Goal: Information Seeking & Learning: Check status

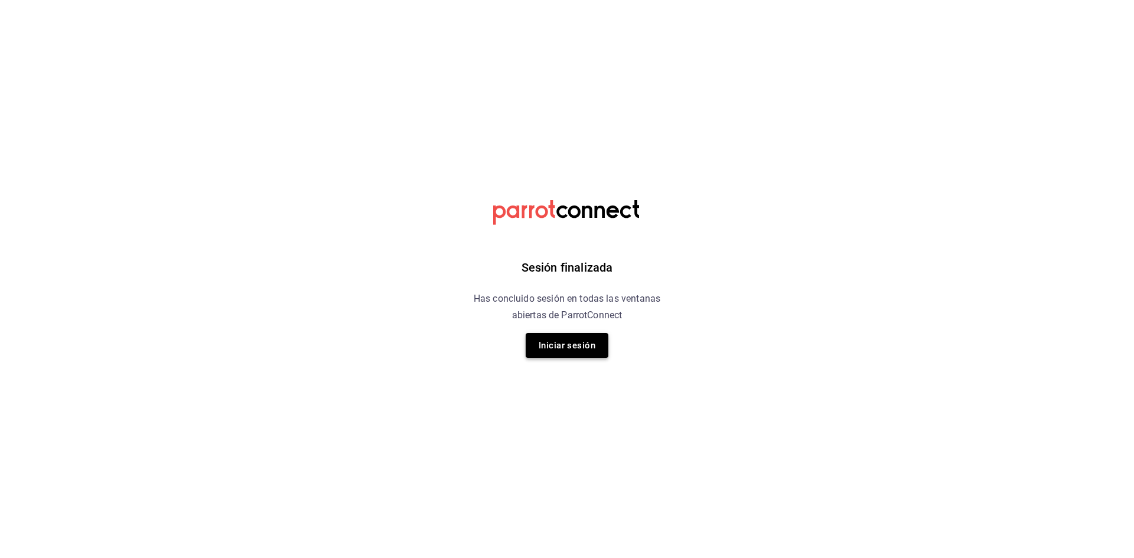
click at [561, 354] on button "Iniciar sesión" at bounding box center [567, 345] width 83 height 25
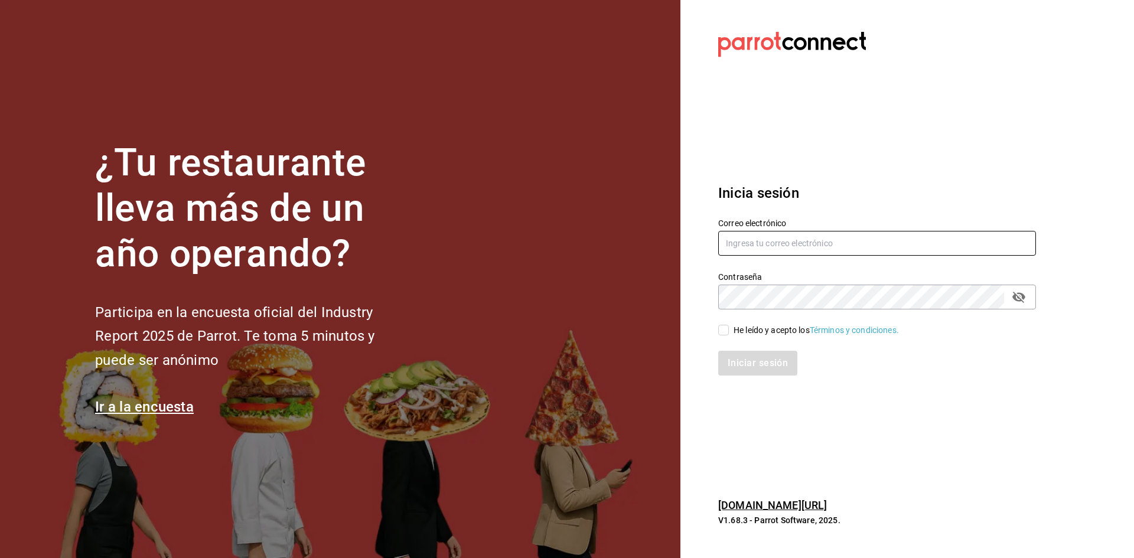
click at [761, 246] on input "text" at bounding box center [877, 243] width 318 height 25
type input "A"
type input "administracion@airepaz.com"
click at [726, 327] on input "He leído y acepto los Términos y condiciones." at bounding box center [723, 330] width 11 height 11
checkbox input "true"
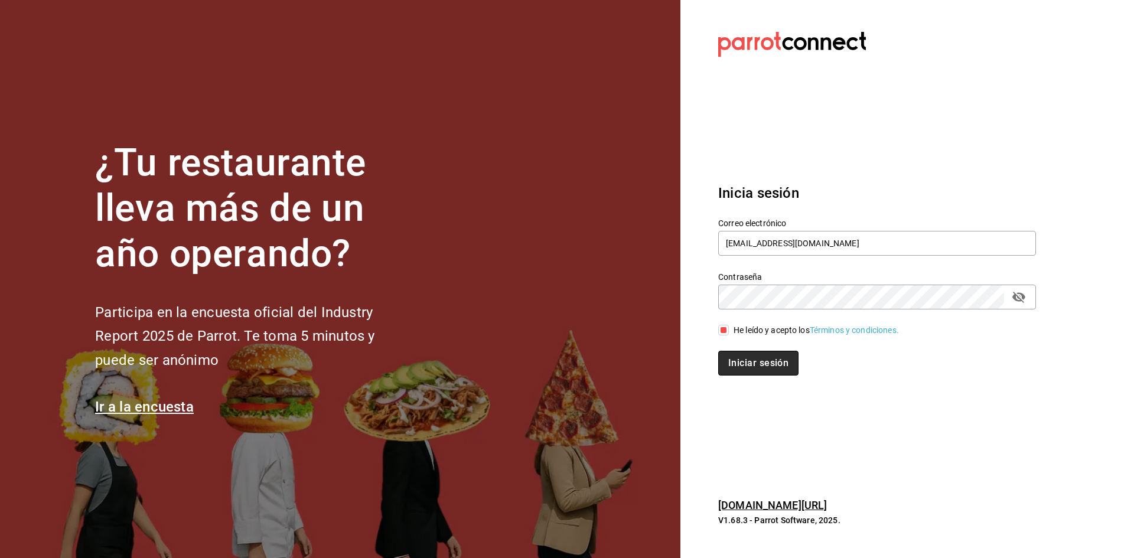
click at [749, 372] on button "Iniciar sesión" at bounding box center [758, 363] width 80 height 25
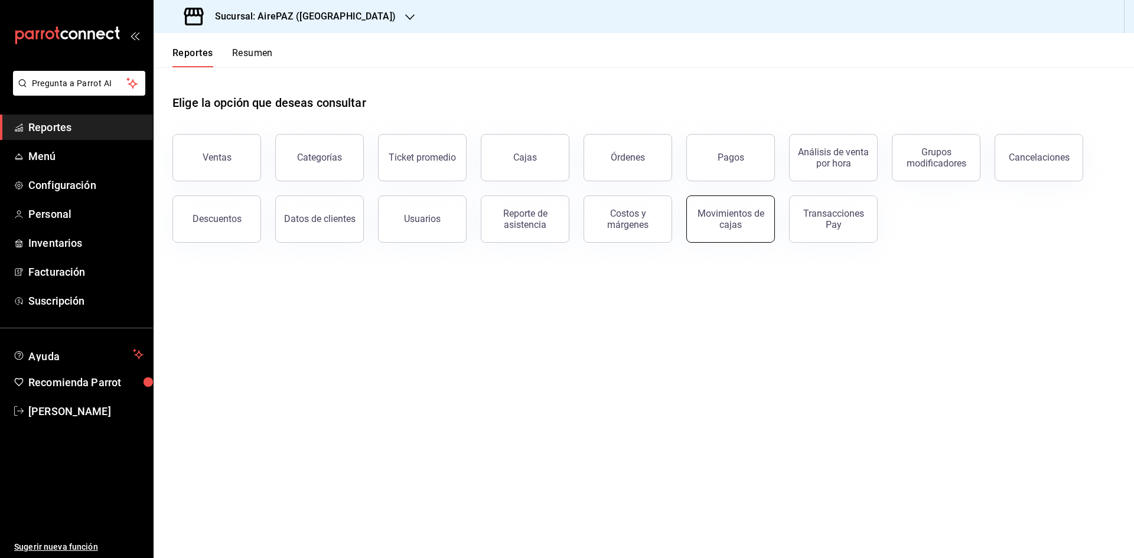
click at [756, 217] on div "Movimientos de cajas" at bounding box center [730, 219] width 73 height 22
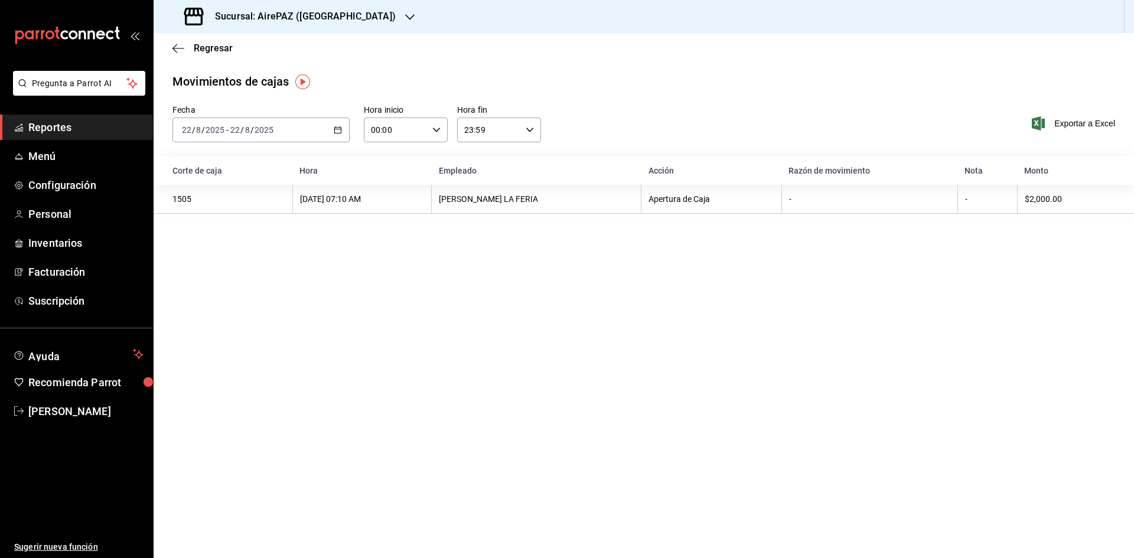
click at [355, 14] on div "Sucursal: AirePAZ ([GEOGRAPHIC_DATA])" at bounding box center [291, 16] width 256 height 33
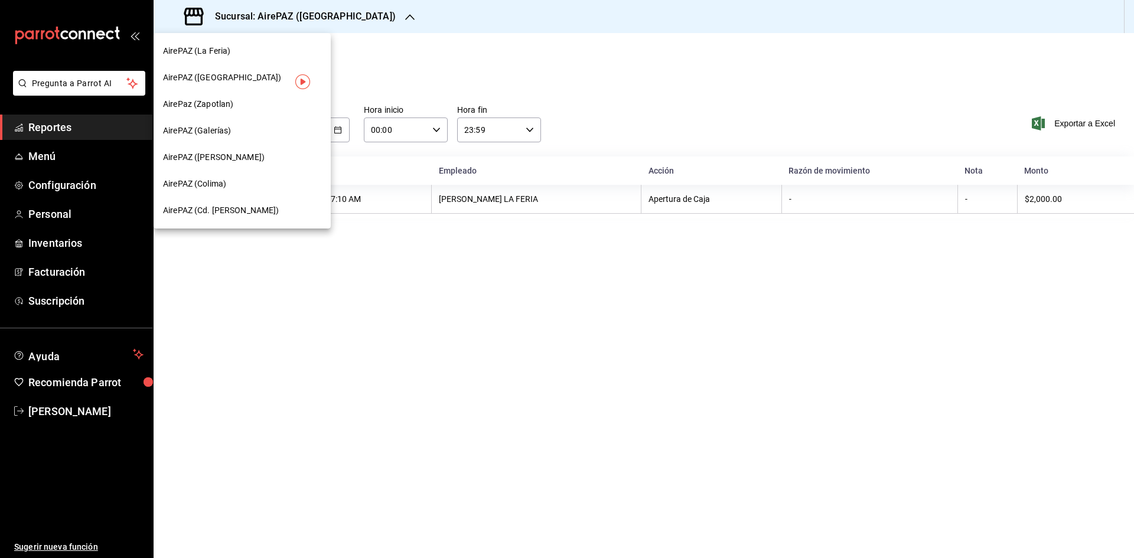
click at [243, 212] on span "AirePAZ (Cd. [PERSON_NAME])" at bounding box center [221, 210] width 116 height 12
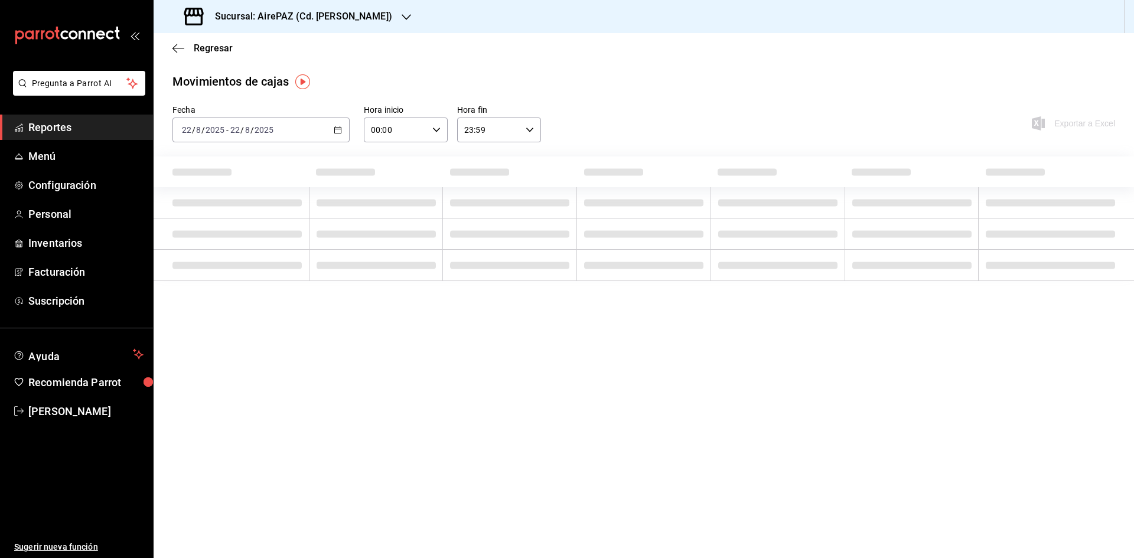
click at [402, 12] on icon "button" at bounding box center [406, 16] width 9 height 9
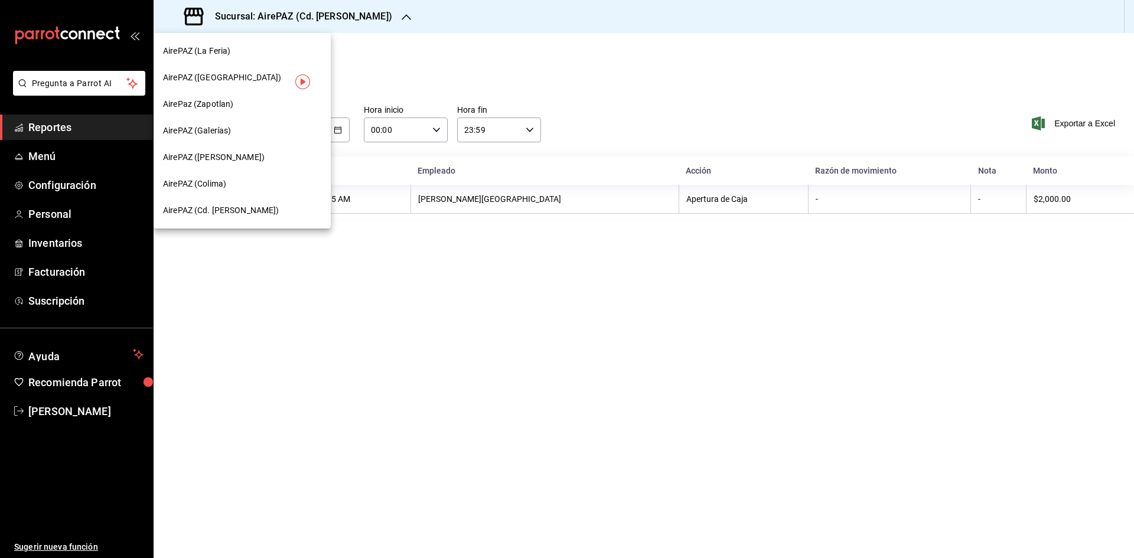
click at [256, 125] on div "AirePAZ (Galerías)" at bounding box center [242, 131] width 158 height 12
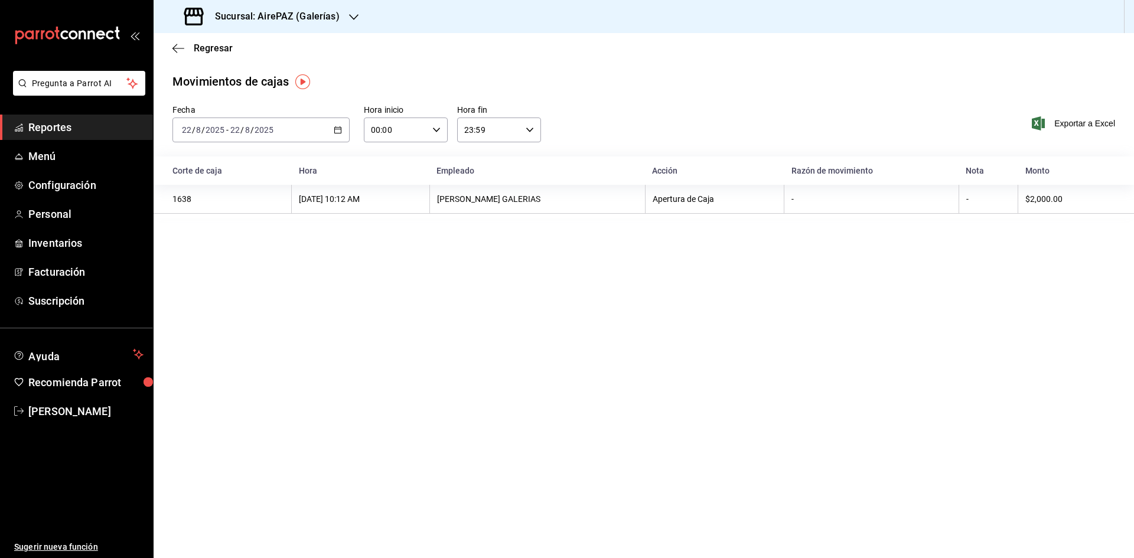
click at [340, 130] on icon "button" at bounding box center [338, 130] width 8 height 8
click at [243, 303] on span "Rango de fechas" at bounding box center [229, 298] width 92 height 12
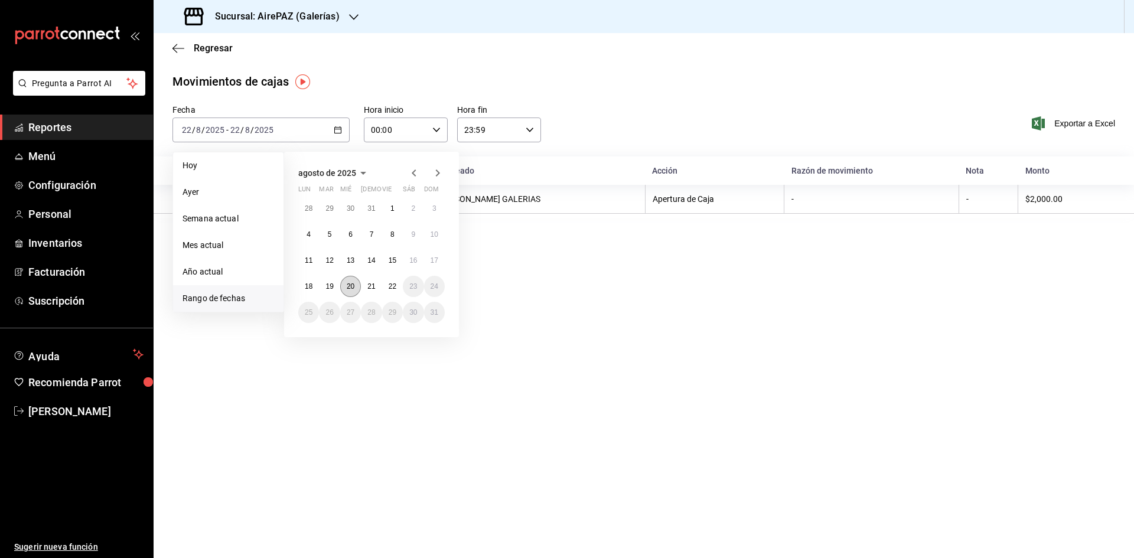
click at [349, 286] on abbr "20" at bounding box center [351, 286] width 8 height 8
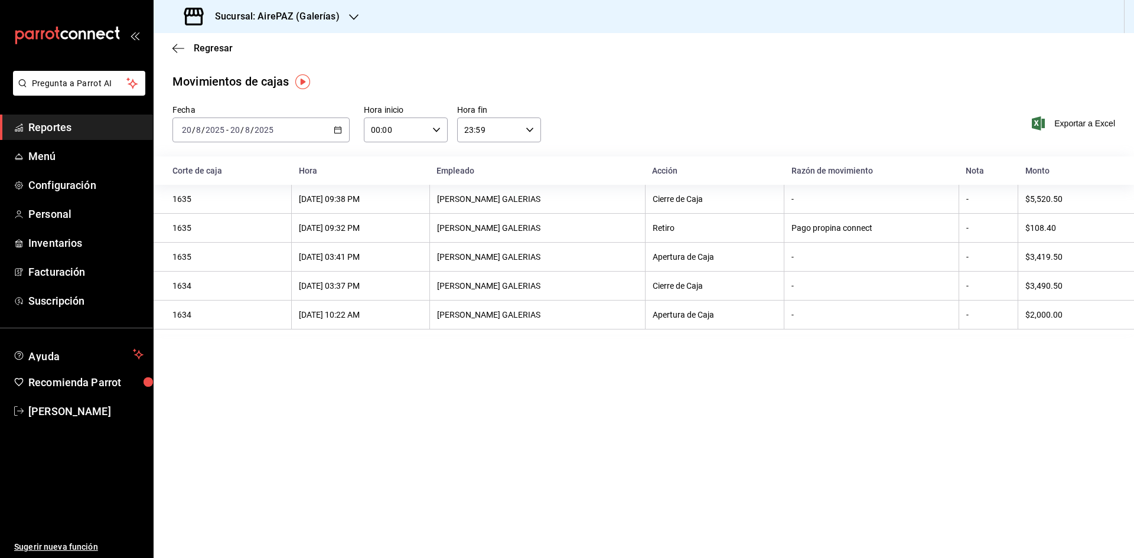
click at [995, 371] on main "Regresar Movimientos [PERSON_NAME] Fecha [DATE] [DATE] - [DATE] [DATE] Hora ini…" at bounding box center [644, 295] width 981 height 525
drag, startPoint x: 552, startPoint y: 164, endPoint x: 342, endPoint y: 131, distance: 212.2
click at [342, 131] on div "[DATE] [DATE] - [DATE] [DATE]" at bounding box center [261, 130] width 177 height 25
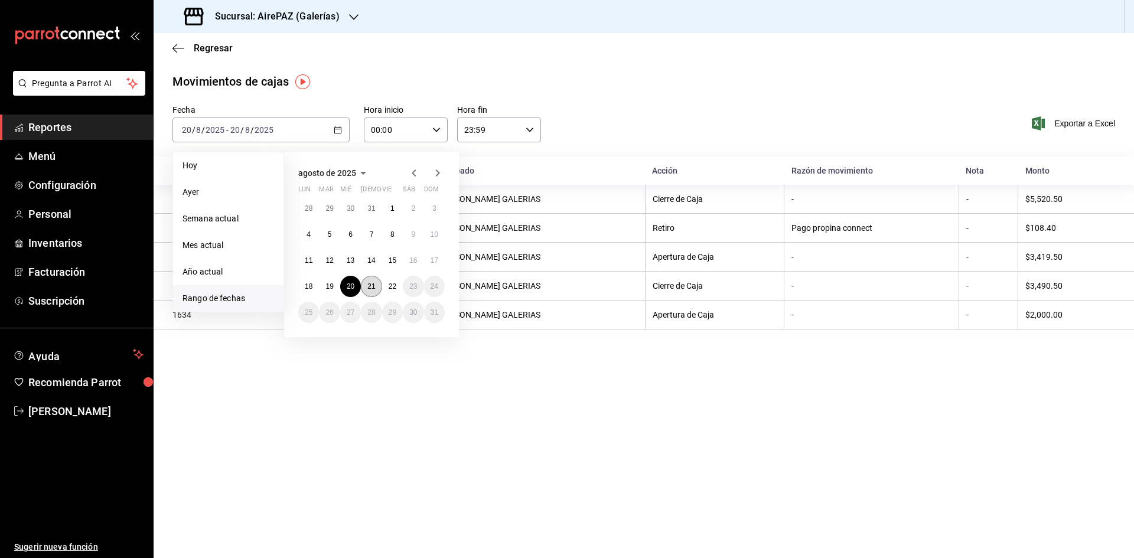
click at [371, 291] on button "21" at bounding box center [371, 286] width 21 height 21
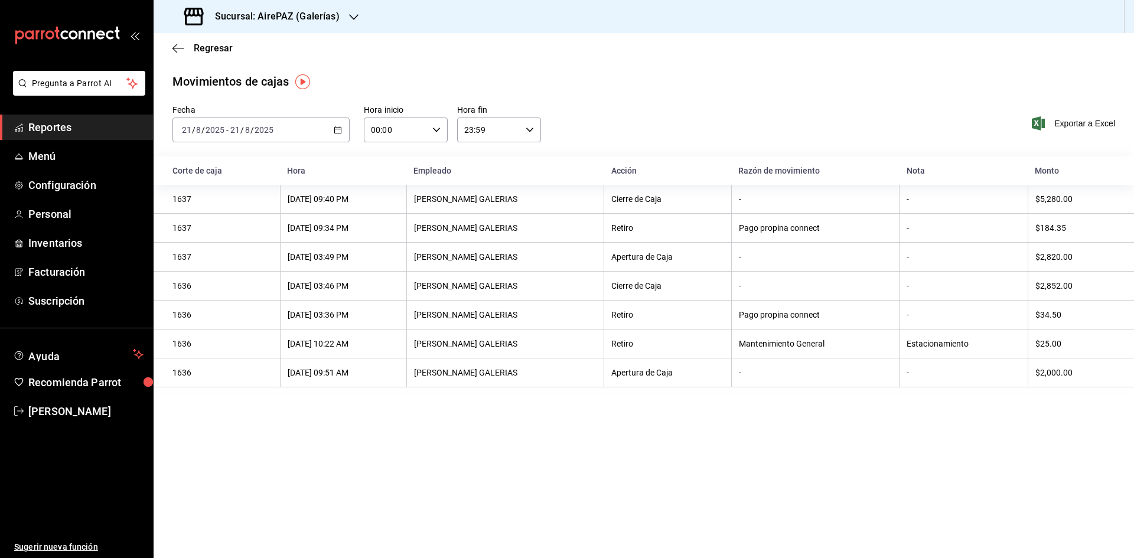
click at [341, 134] on div "[DATE] [DATE] - [DATE] [DATE]" at bounding box center [261, 130] width 177 height 25
click at [639, 84] on div "Movimientos de cajas" at bounding box center [644, 82] width 943 height 18
click at [220, 51] on span "Regresar" at bounding box center [213, 48] width 39 height 11
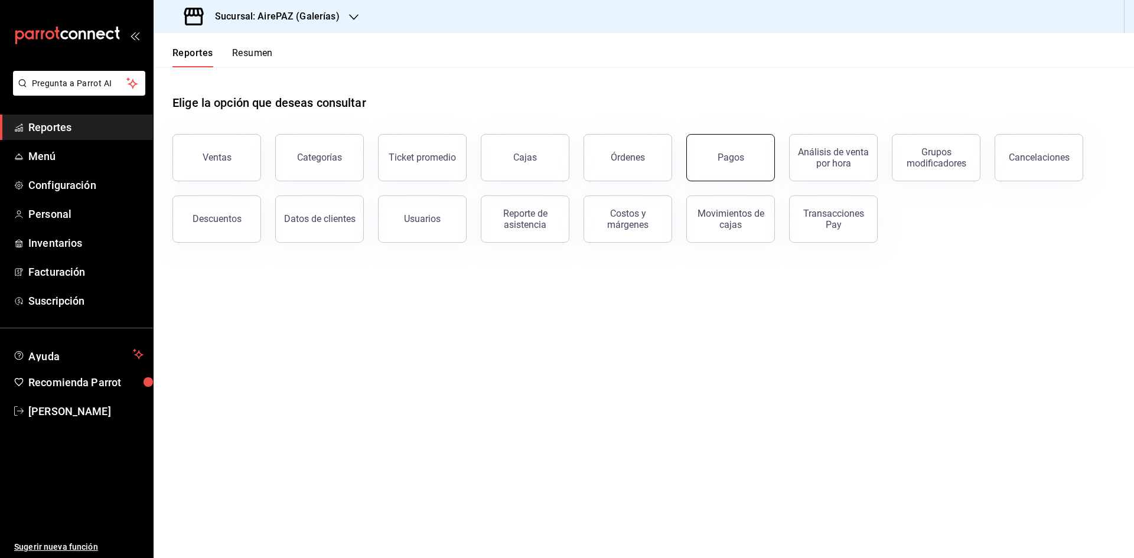
click at [743, 160] on div "Pagos" at bounding box center [731, 157] width 27 height 11
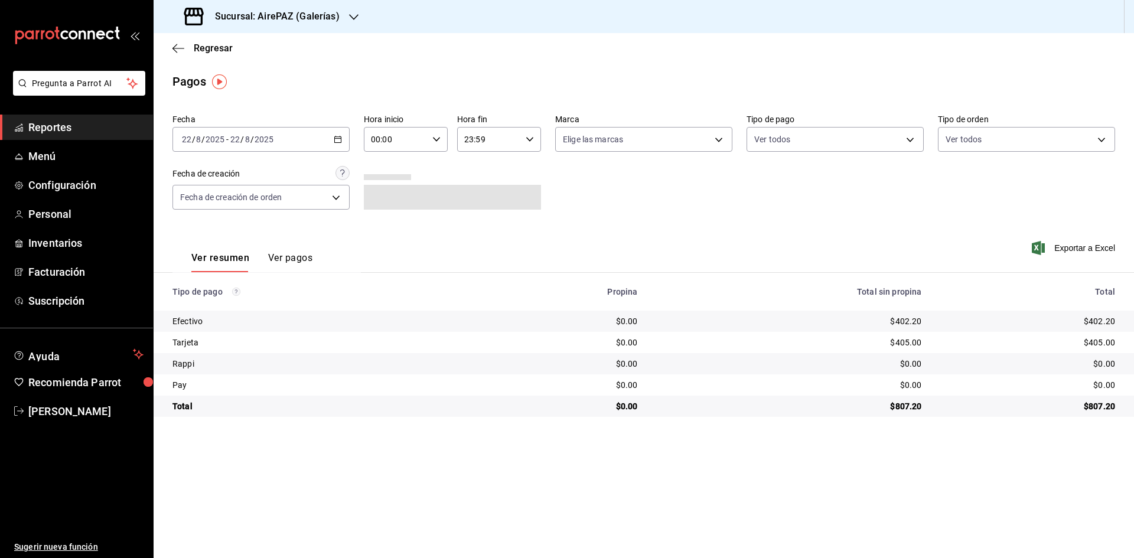
click at [343, 137] on div "[DATE] [DATE] - [DATE] [DATE]" at bounding box center [261, 139] width 177 height 25
click at [215, 311] on span "Rango de fechas" at bounding box center [229, 308] width 92 height 12
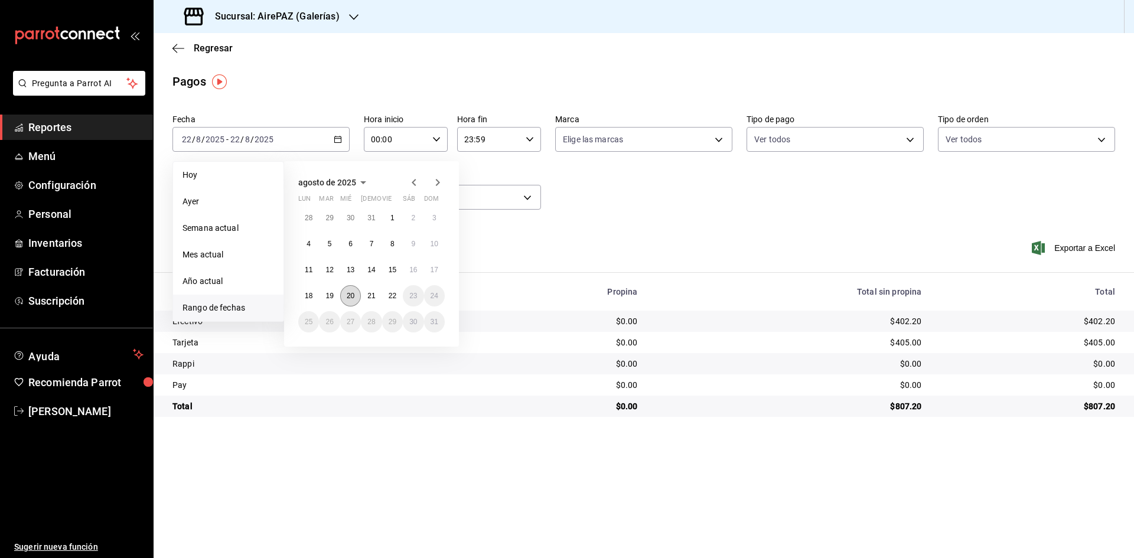
click at [350, 293] on abbr "20" at bounding box center [351, 296] width 8 height 8
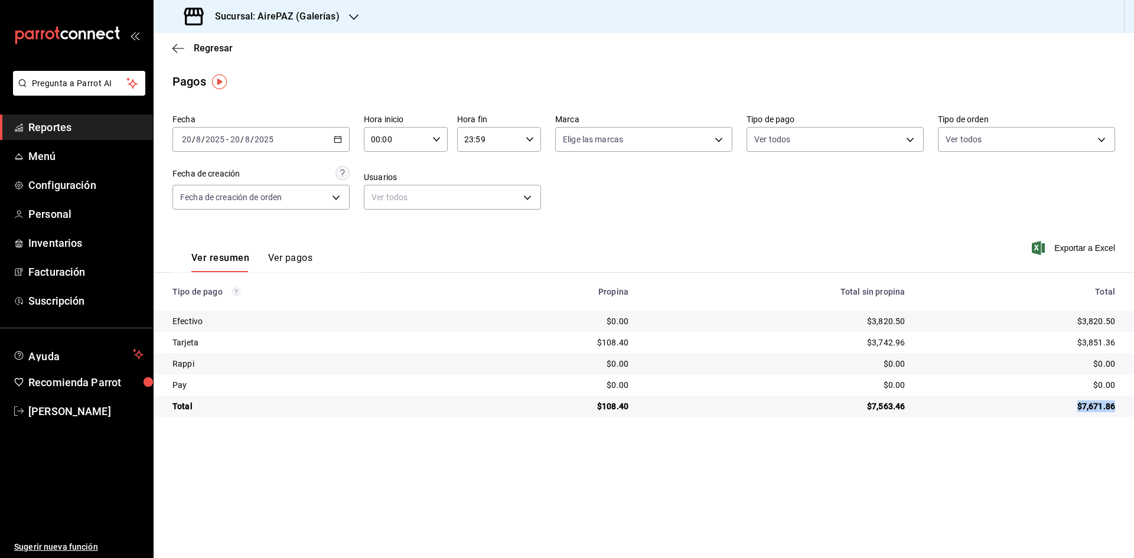
drag, startPoint x: 1075, startPoint y: 404, endPoint x: 1130, endPoint y: 406, distance: 55.0
click at [1130, 406] on td "$7,671.86" at bounding box center [1025, 406] width 220 height 21
copy div "$7,671.86"
drag, startPoint x: 1079, startPoint y: 316, endPoint x: 1135, endPoint y: 317, distance: 55.5
click at [1134, 317] on html "Pregunta a Parrot AI Reportes Menú Configuración Personal Inventarios Facturaci…" at bounding box center [567, 279] width 1134 height 558
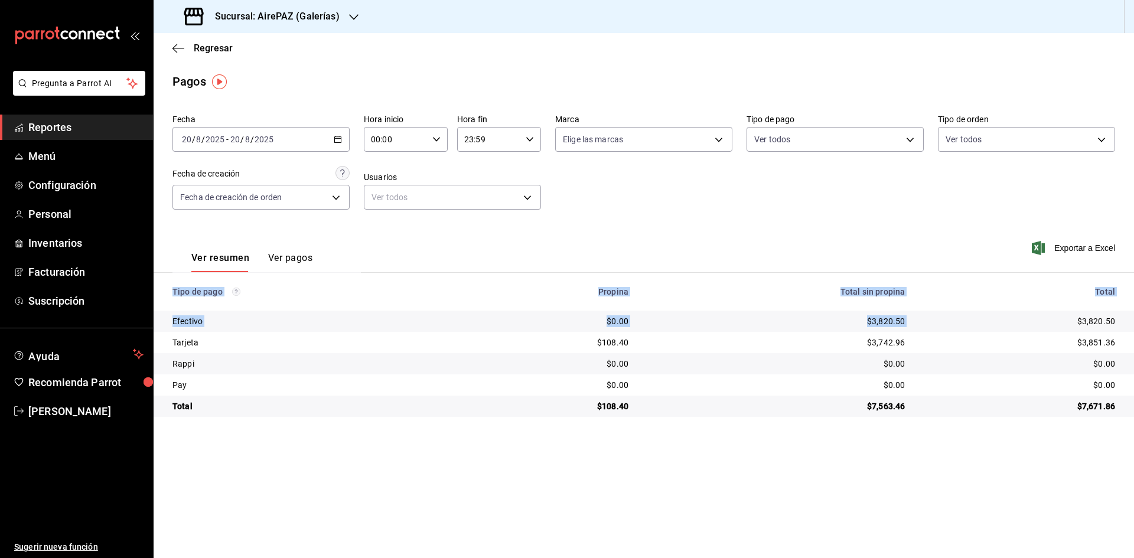
click at [1049, 353] on td "$3,851.36" at bounding box center [1025, 342] width 220 height 21
drag, startPoint x: 1072, startPoint y: 321, endPoint x: 1123, endPoint y: 320, distance: 50.8
click at [1123, 320] on td "$3,820.50" at bounding box center [1025, 321] width 220 height 21
copy div "$3,820.50"
drag, startPoint x: 1073, startPoint y: 337, endPoint x: 1119, endPoint y: 345, distance: 46.7
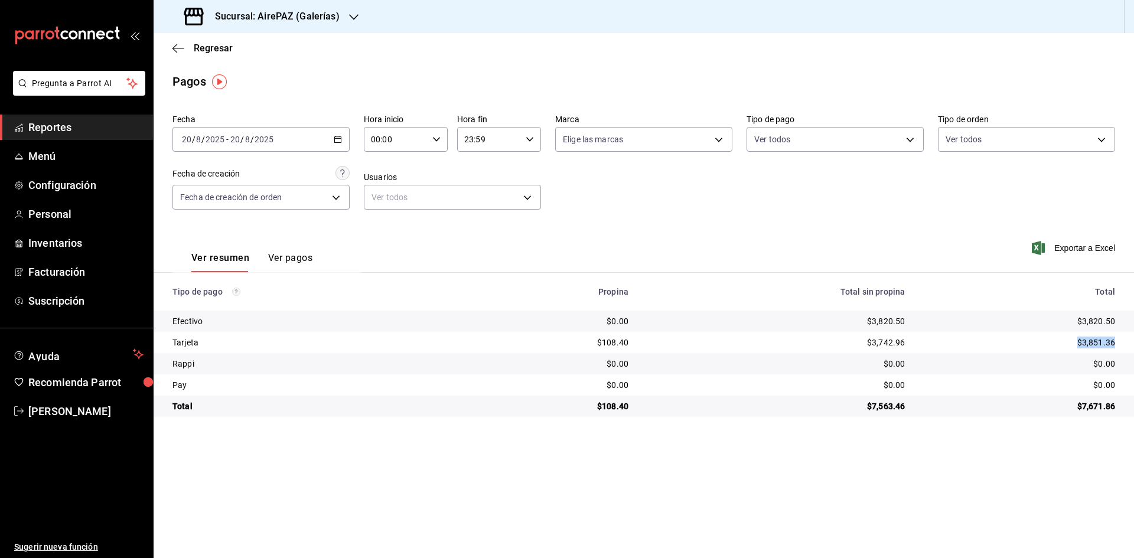
click at [1119, 345] on td "$3,851.36" at bounding box center [1025, 342] width 220 height 21
copy div "$3,851.36"
click at [339, 141] on icon "button" at bounding box center [338, 139] width 8 height 8
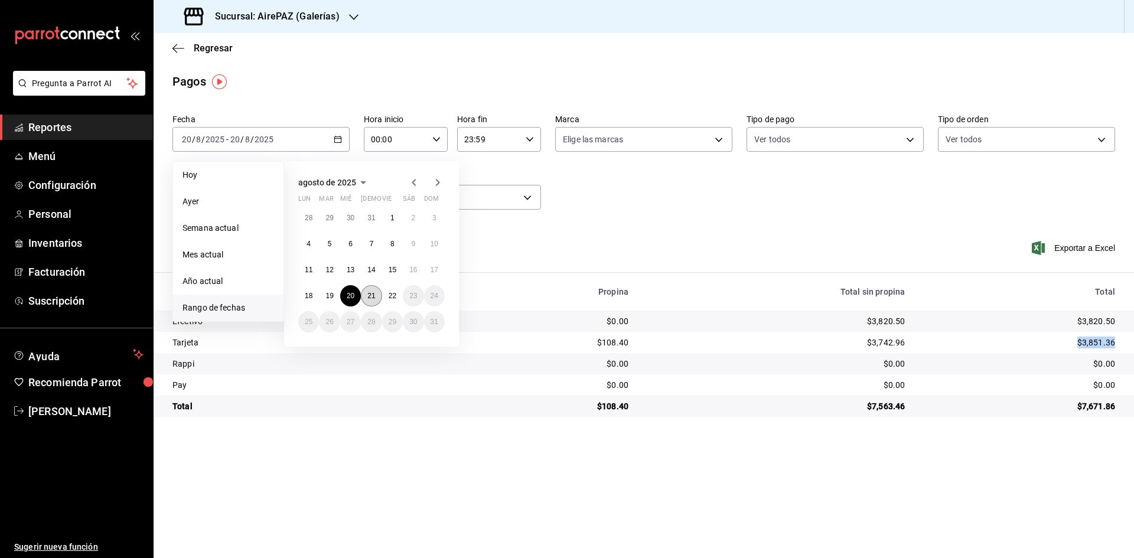
click at [370, 294] on abbr "21" at bounding box center [371, 296] width 8 height 8
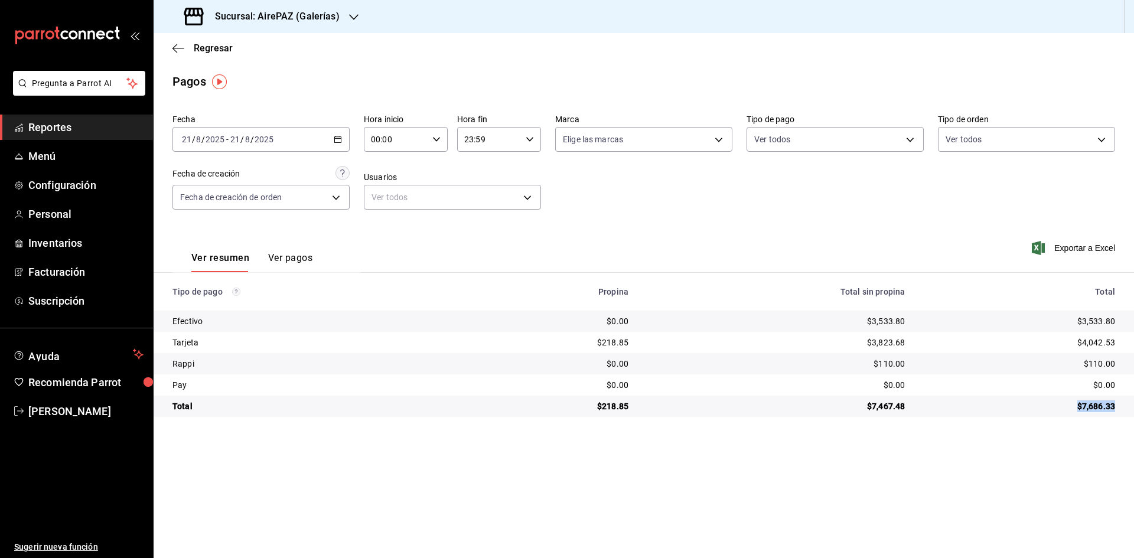
drag, startPoint x: 1078, startPoint y: 406, endPoint x: 1117, endPoint y: 404, distance: 38.5
click at [1117, 404] on td "$7,686.33" at bounding box center [1025, 406] width 220 height 21
copy div "$7,686.33"
drag, startPoint x: 1078, startPoint y: 318, endPoint x: 1123, endPoint y: 318, distance: 44.9
click at [1123, 318] on td "$3,533.80" at bounding box center [1025, 321] width 220 height 21
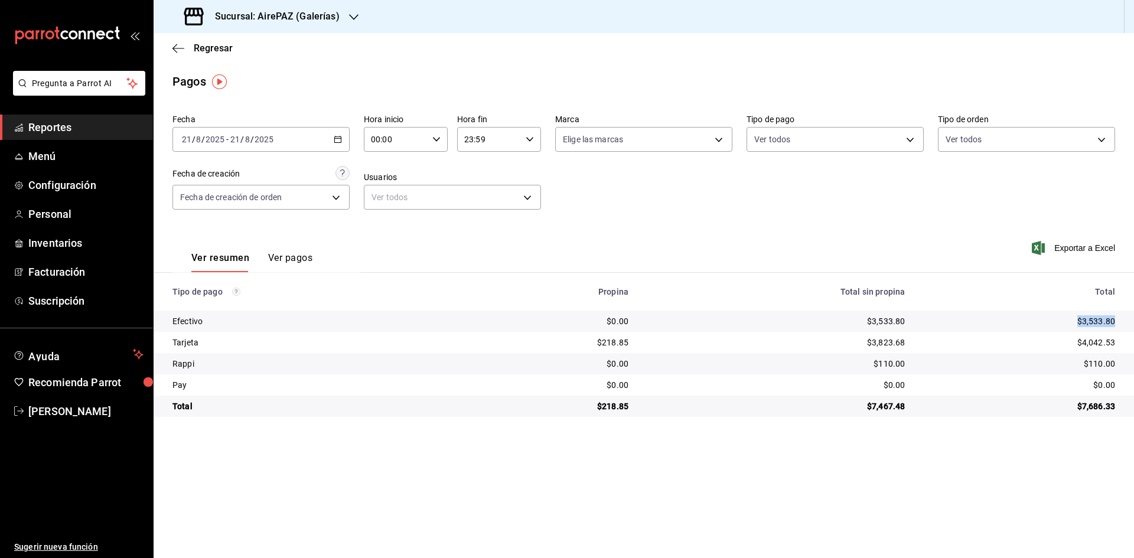
copy div "$3,533.80"
drag, startPoint x: 1076, startPoint y: 337, endPoint x: 1121, endPoint y: 348, distance: 46.3
click at [1121, 348] on td "$4,042.53" at bounding box center [1025, 342] width 220 height 21
copy div "$4,042.53"
click at [342, 138] on div "[DATE] [DATE] - [DATE] [DATE]" at bounding box center [261, 139] width 177 height 25
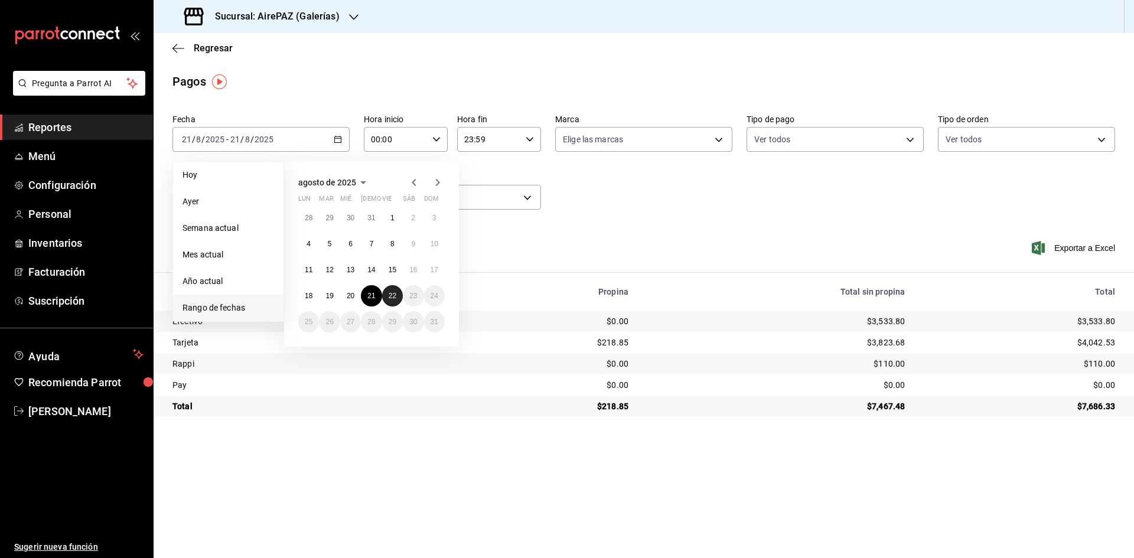
click at [395, 297] on abbr "22" at bounding box center [393, 296] width 8 height 8
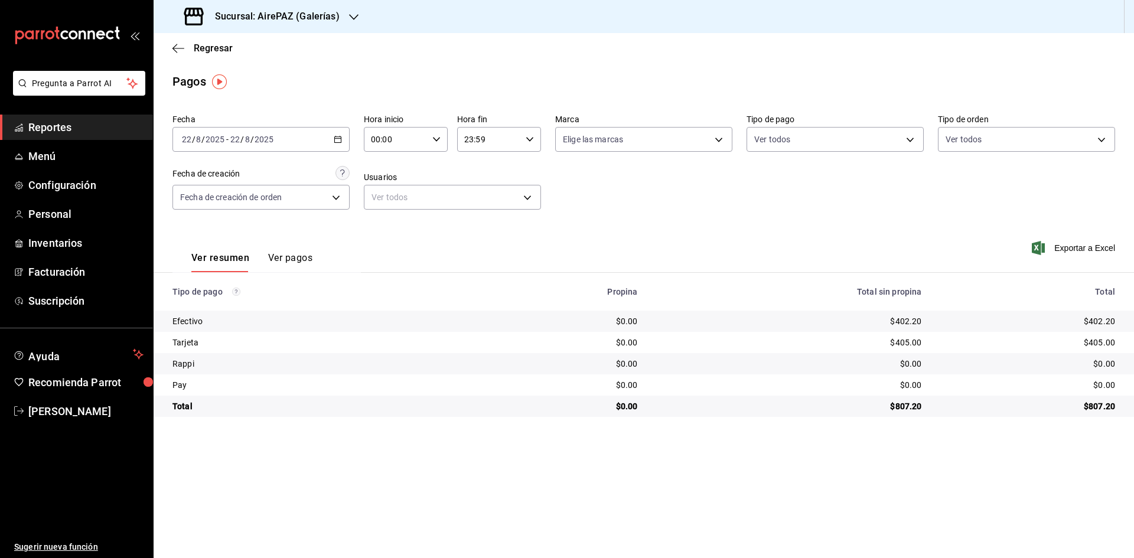
click at [343, 134] on div "[DATE] [DATE] - [DATE] [DATE]" at bounding box center [261, 139] width 177 height 25
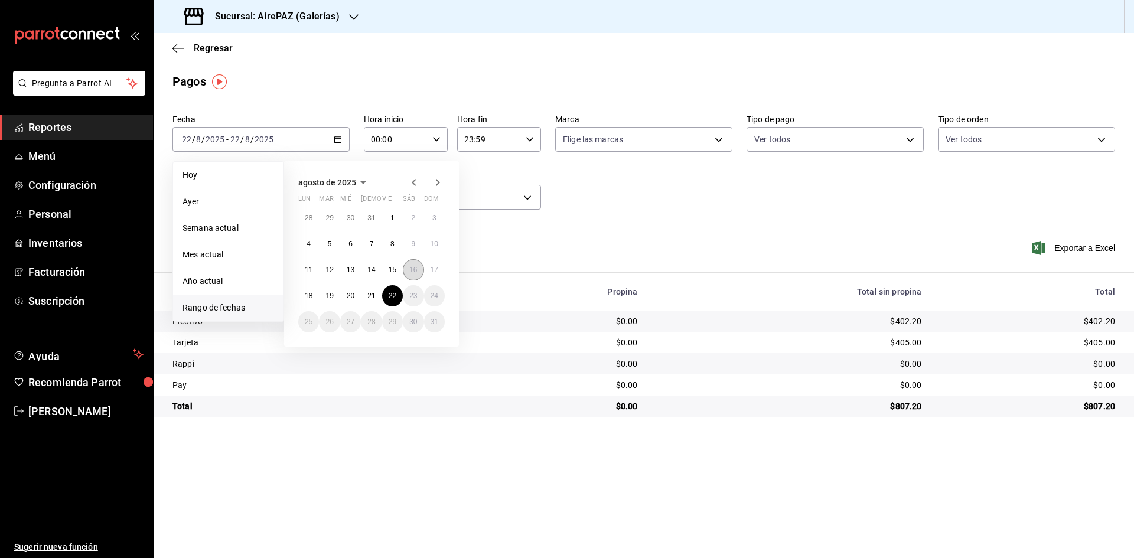
click at [416, 268] on abbr "16" at bounding box center [413, 270] width 8 height 8
click at [417, 268] on abbr "16" at bounding box center [413, 270] width 8 height 8
